Goal: Contribute content: Add original content to the website for others to see

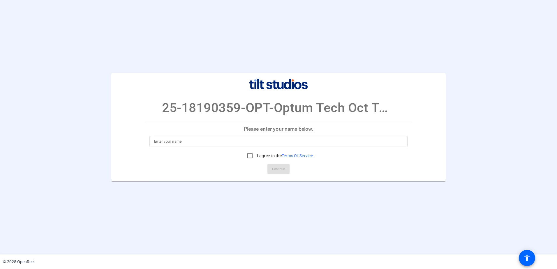
click at [209, 139] on input at bounding box center [278, 141] width 249 height 7
type input "[PERSON_NAME] [PERSON_NAME]"
click at [248, 157] on input "I agree to the Terms Of Service" at bounding box center [250, 156] width 12 height 12
checkbox input "true"
click at [275, 169] on span "Continue" at bounding box center [278, 169] width 13 height 9
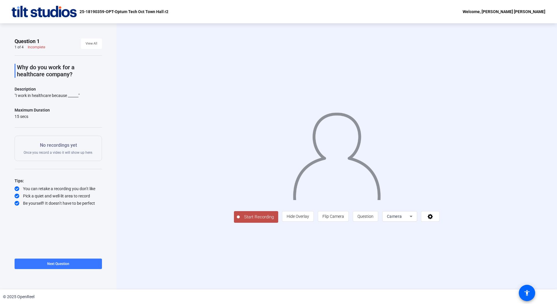
click at [161, 105] on div "Start Recording person Hide Overlay flip Flip Camera question_mark Question Cam…" at bounding box center [336, 156] width 374 height 133
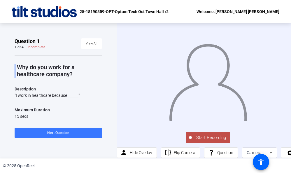
click at [208, 135] on span "Start Recording" at bounding box center [211, 138] width 38 height 7
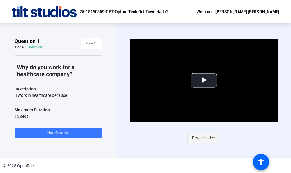
click at [198, 137] on span "Retake video" at bounding box center [203, 137] width 23 height 11
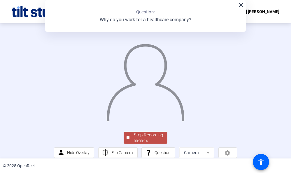
click at [149, 139] on div "Stop Recording" at bounding box center [148, 135] width 29 height 7
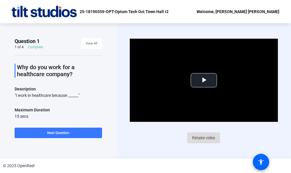
click at [211, 137] on span "Retake video" at bounding box center [203, 137] width 23 height 11
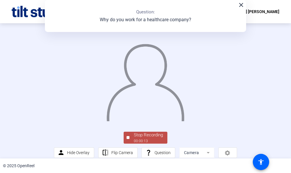
click at [140, 139] on div "Stop Recording" at bounding box center [148, 135] width 29 height 7
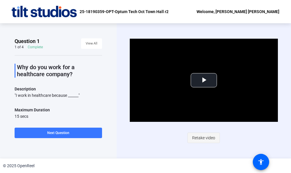
click at [205, 138] on span "Retake video" at bounding box center [203, 137] width 23 height 11
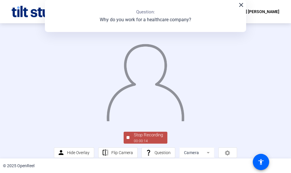
click at [148, 144] on div "00:00:14" at bounding box center [148, 141] width 29 height 5
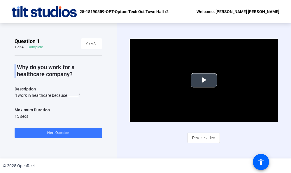
click at [204, 80] on span "Video Player" at bounding box center [204, 80] width 0 height 0
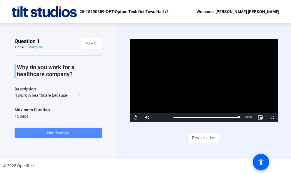
click at [57, 135] on span "Next Question" at bounding box center [58, 133] width 22 height 4
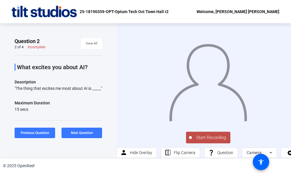
click at [215, 135] on span "Start Recording" at bounding box center [211, 138] width 38 height 7
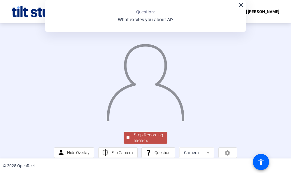
click at [151, 139] on div "Stop Recording" at bounding box center [148, 135] width 29 height 7
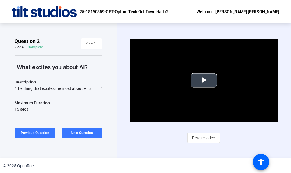
click at [204, 80] on span "Video Player" at bounding box center [204, 80] width 0 height 0
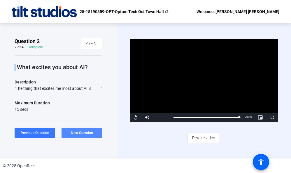
click at [78, 134] on span "Next Question" at bounding box center [82, 133] width 22 height 4
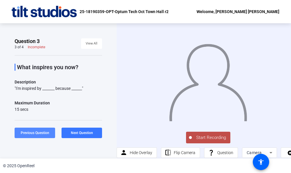
click at [33, 132] on span "Previous Question" at bounding box center [35, 133] width 29 height 4
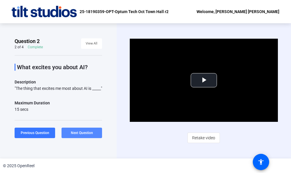
click at [92, 135] on span at bounding box center [81, 133] width 40 height 14
click at [78, 132] on span "Next Question" at bounding box center [82, 133] width 22 height 4
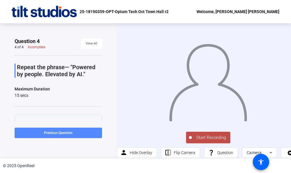
click at [36, 134] on span at bounding box center [58, 133] width 87 height 14
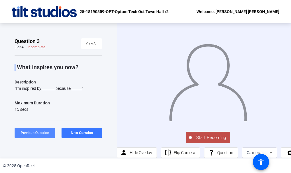
click at [40, 131] on span "Previous Question" at bounding box center [35, 133] width 29 height 4
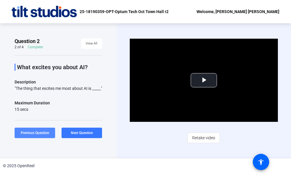
click at [40, 129] on span at bounding box center [35, 133] width 40 height 14
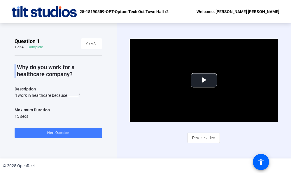
click at [77, 134] on span at bounding box center [58, 133] width 87 height 14
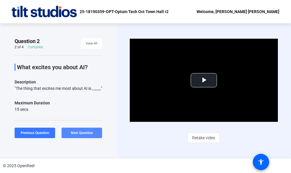
click at [84, 134] on span "Next Question" at bounding box center [82, 133] width 22 height 4
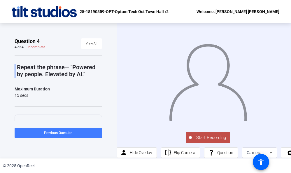
click at [44, 131] on span "Previous Question" at bounding box center [58, 133] width 29 height 5
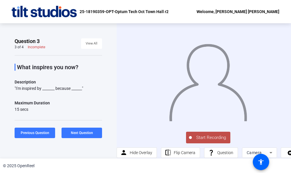
click at [220, 135] on span "Start Recording" at bounding box center [211, 138] width 38 height 7
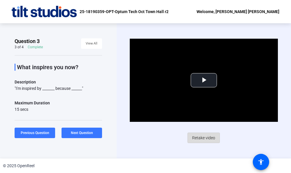
click at [212, 136] on span "Retake video" at bounding box center [203, 137] width 23 height 11
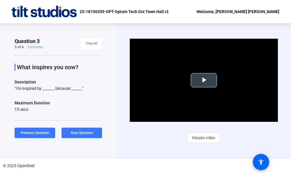
click at [204, 80] on span "Video Player" at bounding box center [204, 80] width 0 height 0
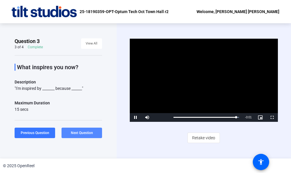
click at [91, 132] on span "Next Question" at bounding box center [82, 133] width 22 height 4
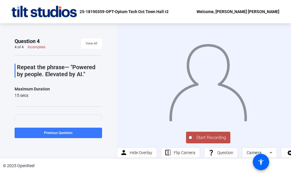
click at [204, 137] on span "Start Recording" at bounding box center [211, 138] width 38 height 7
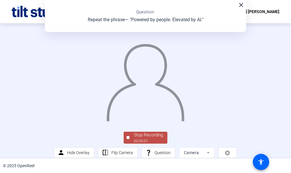
click at [152, 139] on div "Stop Recording" at bounding box center [148, 135] width 29 height 7
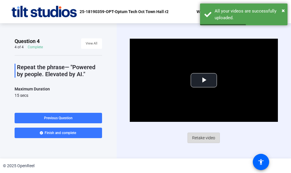
click at [204, 137] on span "Retake video" at bounding box center [203, 137] width 23 height 11
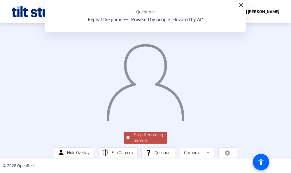
click at [139, 139] on div "Stop Recording" at bounding box center [148, 135] width 29 height 7
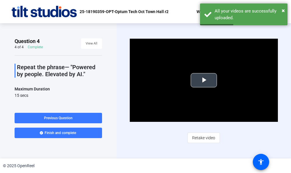
click at [204, 80] on span "Video Player" at bounding box center [204, 80] width 0 height 0
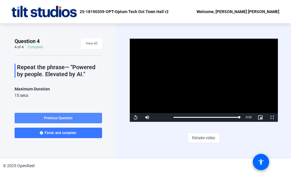
click at [63, 121] on span at bounding box center [58, 118] width 87 height 14
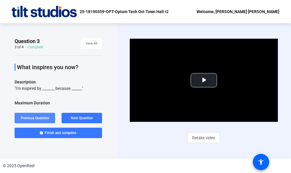
click at [38, 119] on span "Previous Question" at bounding box center [35, 118] width 29 height 4
click at [31, 115] on span at bounding box center [35, 118] width 40 height 14
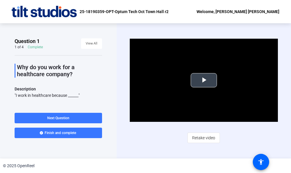
click at [204, 80] on span "Video Player" at bounding box center [204, 80] width 0 height 0
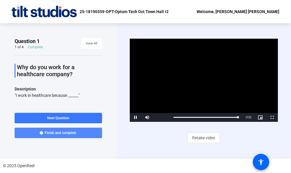
click at [66, 133] on span "Finish and complete" at bounding box center [60, 133] width 31 height 5
